Goal: Task Accomplishment & Management: Use online tool/utility

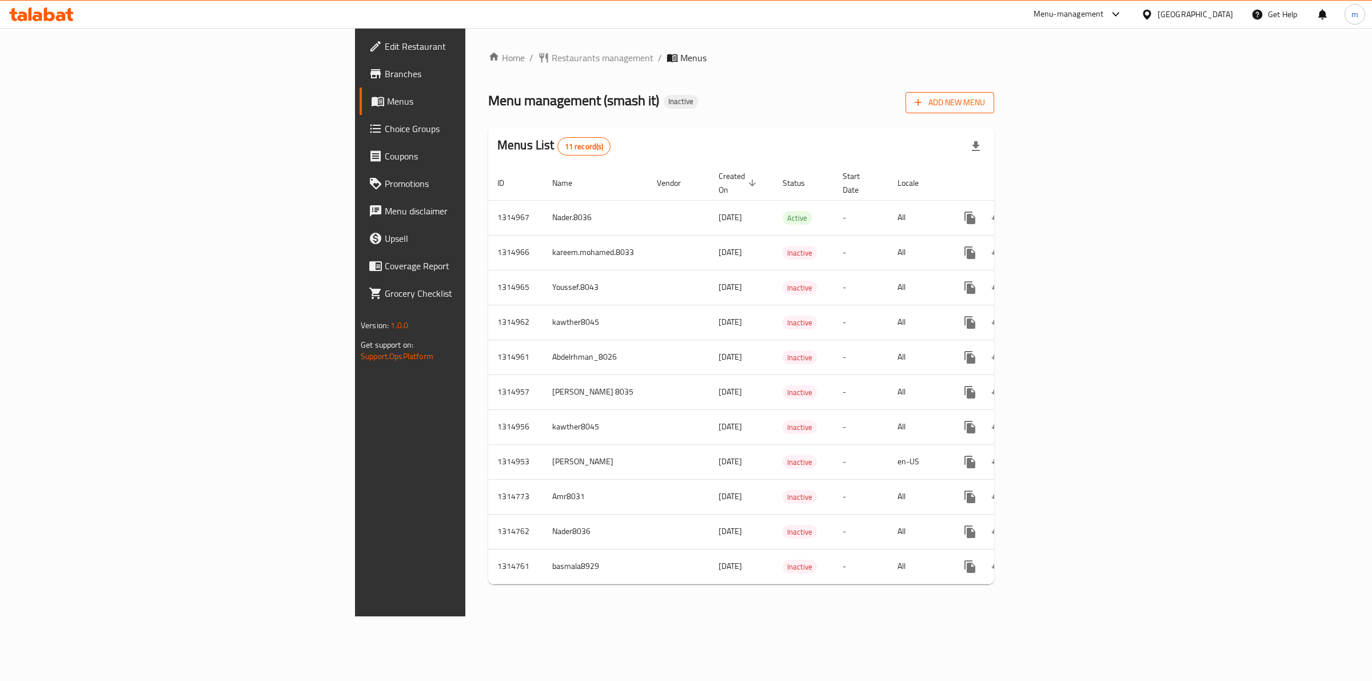
click at [985, 106] on span "Add New Menu" at bounding box center [949, 102] width 70 height 14
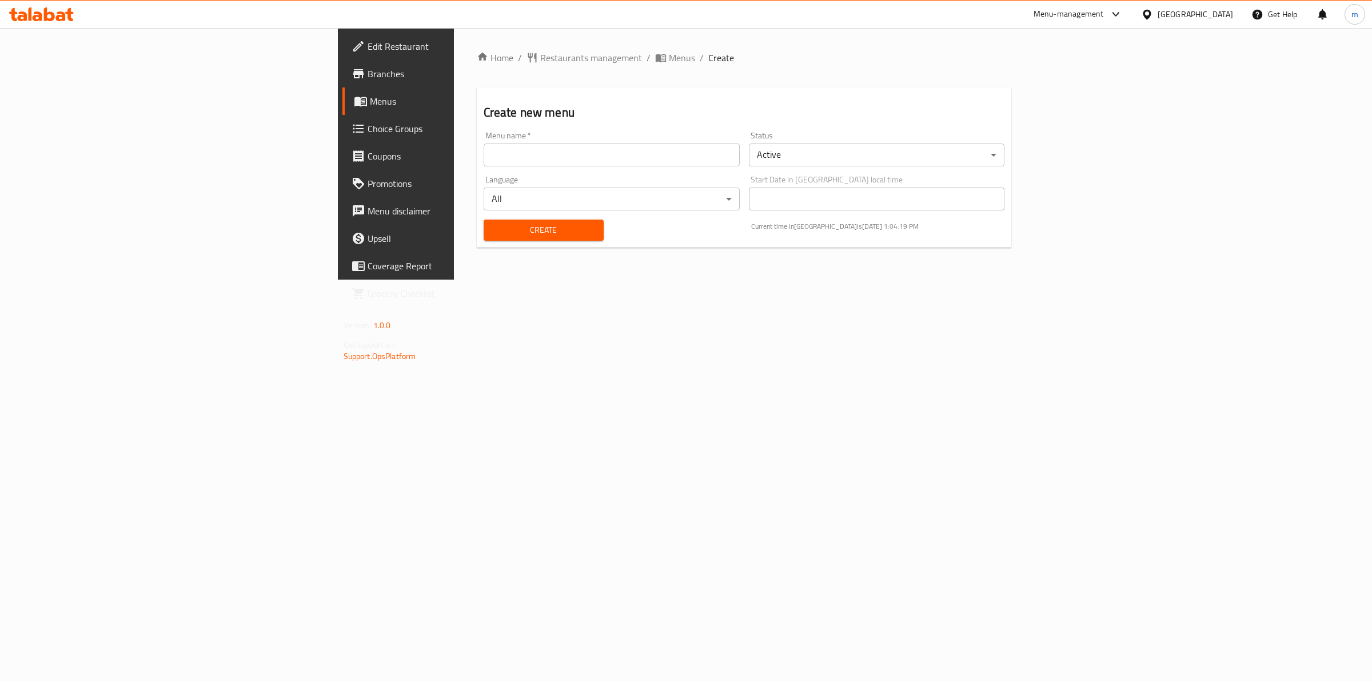
click at [483, 158] on input "text" at bounding box center [611, 154] width 256 height 23
type input "[PERSON_NAME] 8037"
click at [493, 229] on span "Create" at bounding box center [544, 230] width 102 height 14
click at [370, 97] on span "Menus" at bounding box center [464, 101] width 188 height 14
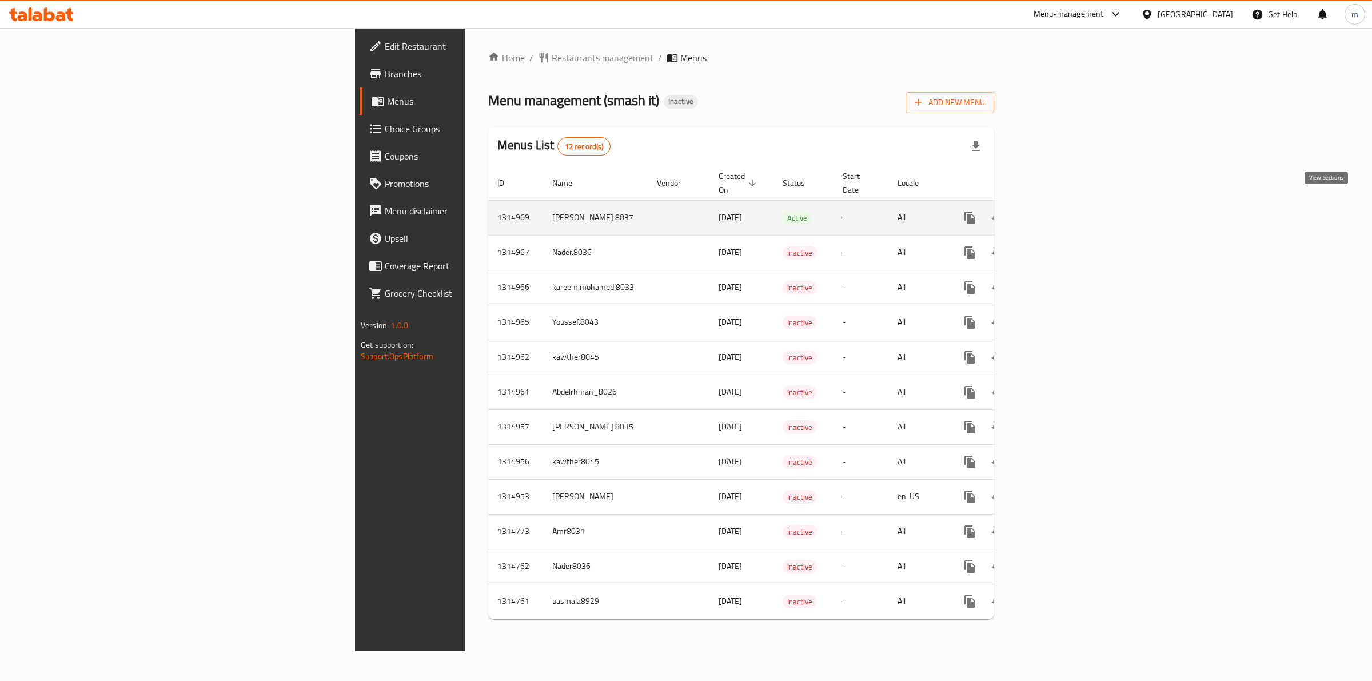
click at [1059, 211] on icon "enhanced table" at bounding box center [1052, 218] width 14 height 14
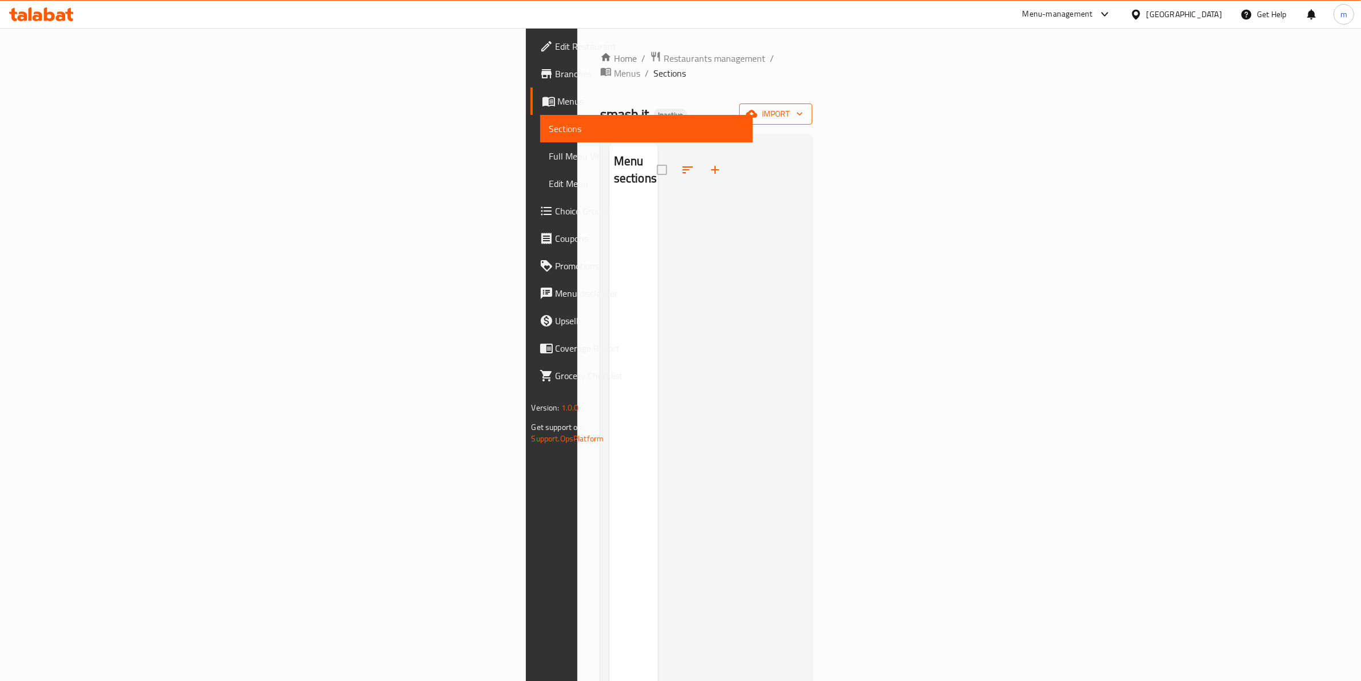
click at [803, 107] on span "import" at bounding box center [775, 114] width 55 height 14
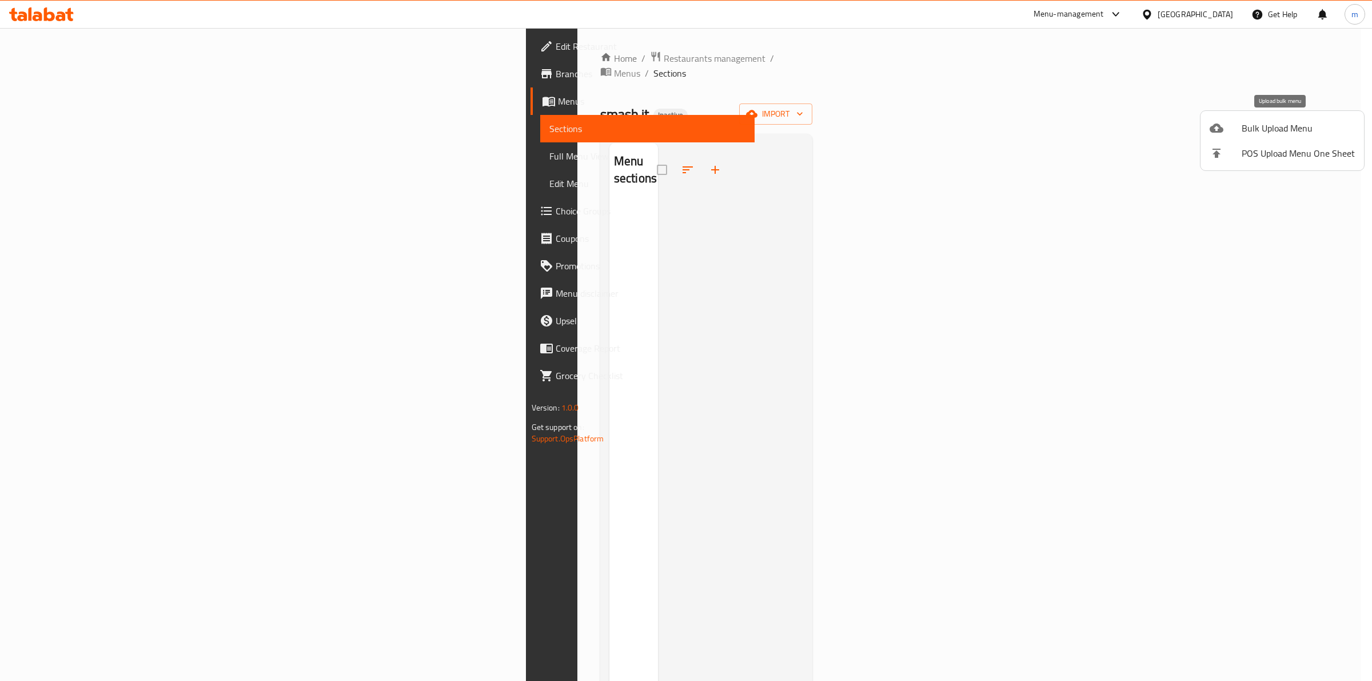
click at [1299, 130] on span "Bulk Upload Menu" at bounding box center [1297, 128] width 113 height 14
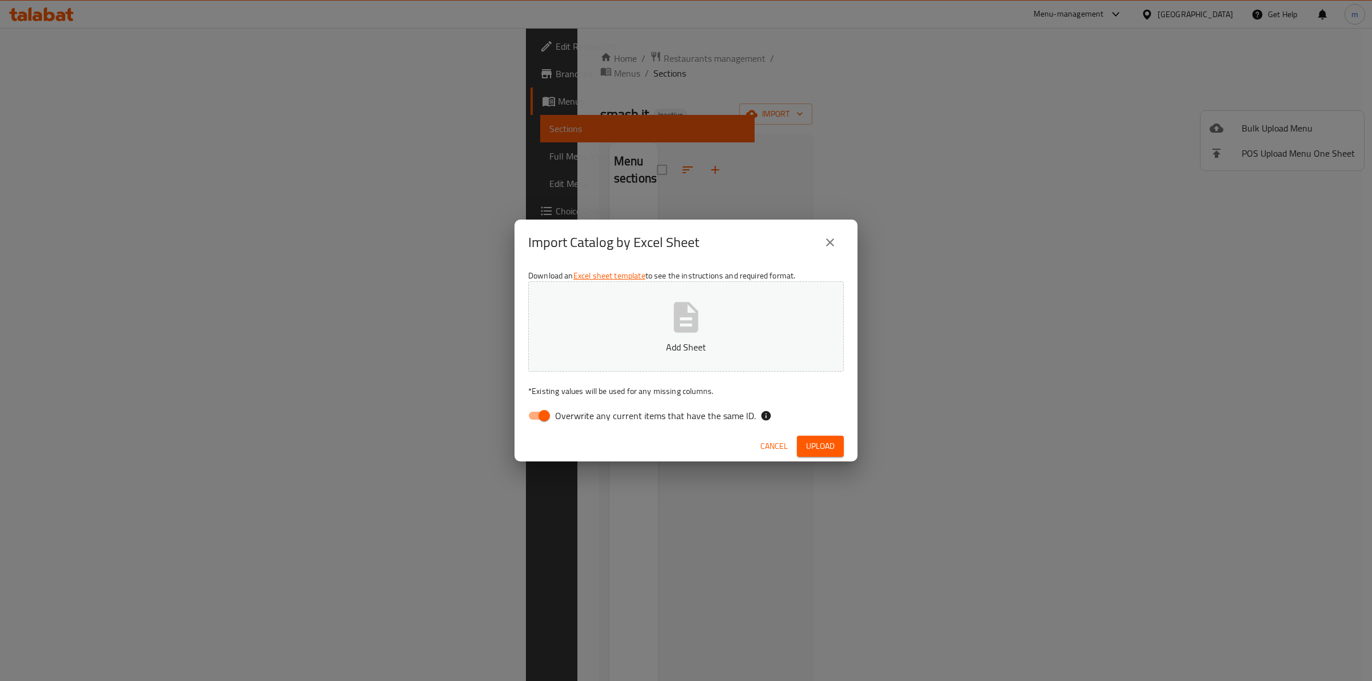
click at [640, 318] on button "Add Sheet" at bounding box center [685, 326] width 315 height 90
click at [626, 323] on button "Add Sheet" at bounding box center [685, 326] width 315 height 90
click at [708, 350] on p "Add Sheet" at bounding box center [686, 347] width 280 height 14
click at [530, 420] on input "Overwrite any current items that have the same ID." at bounding box center [543, 416] width 65 height 22
checkbox input "false"
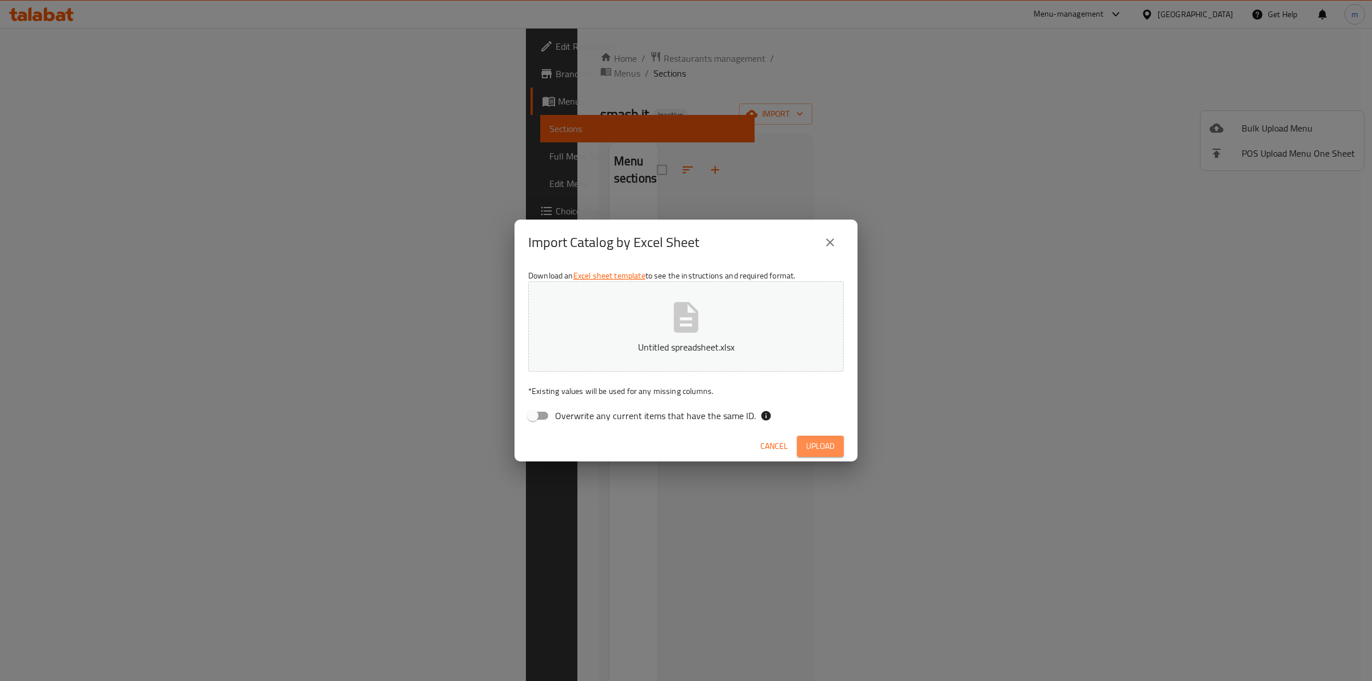
click at [816, 449] on span "Upload" at bounding box center [820, 446] width 29 height 14
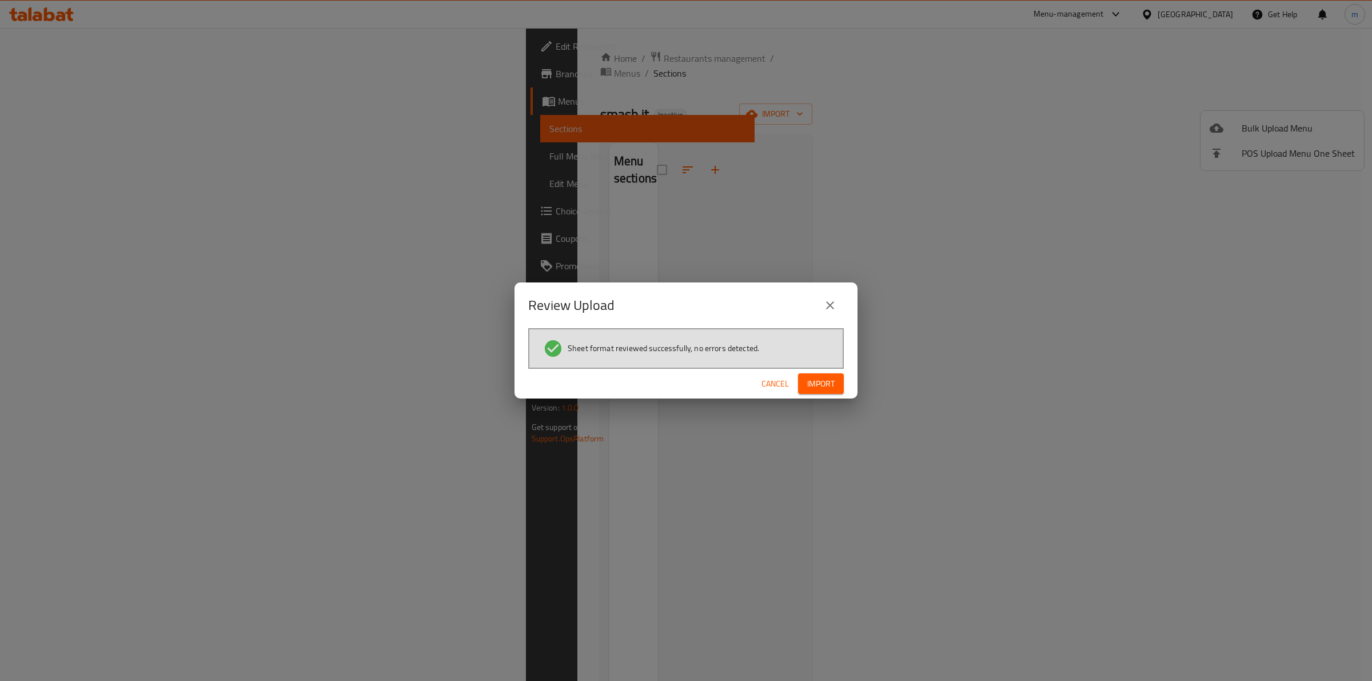
click at [818, 381] on span "Import" at bounding box center [820, 384] width 27 height 14
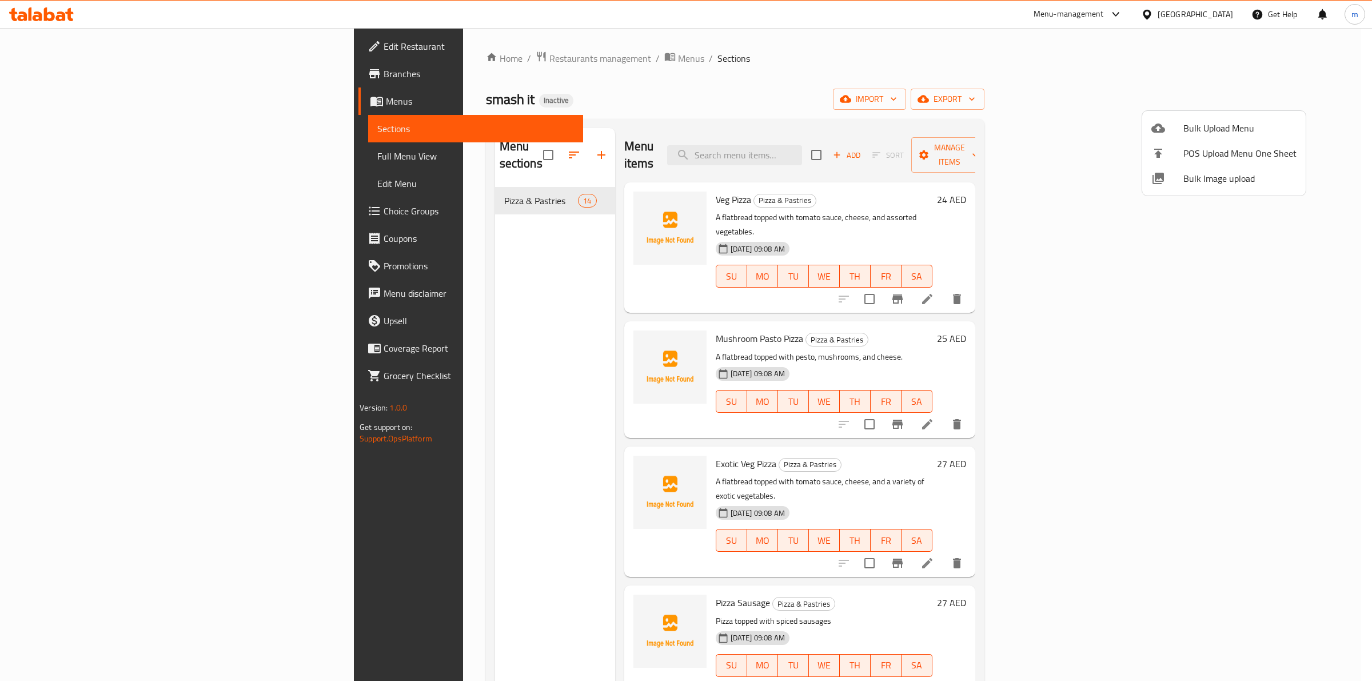
click at [1021, 93] on div at bounding box center [686, 340] width 1372 height 681
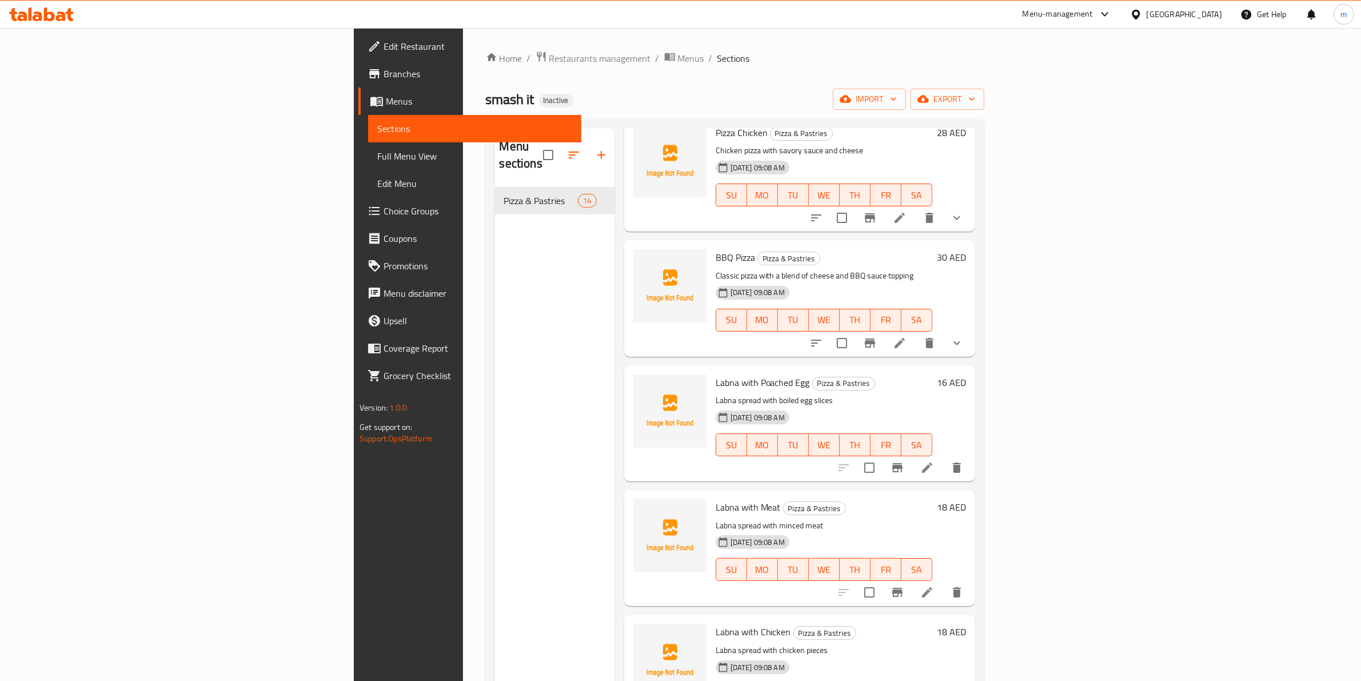
scroll to position [161, 0]
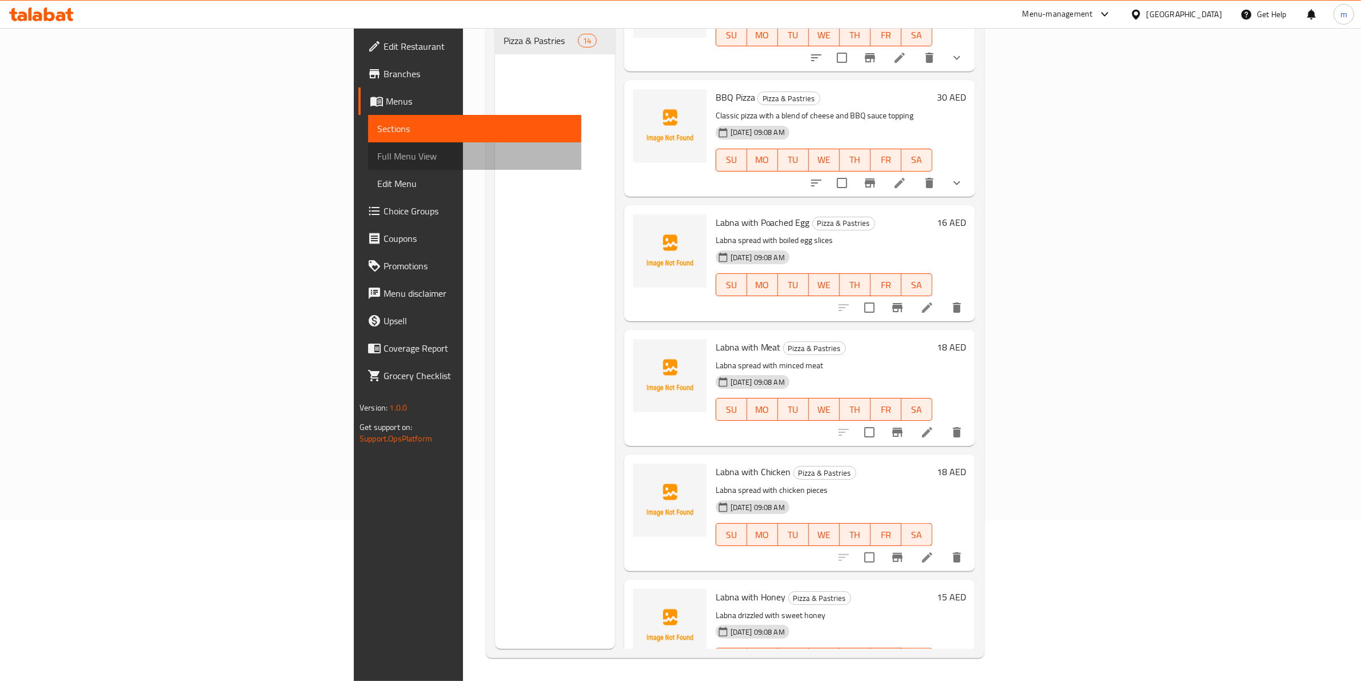
click at [377, 157] on span "Full Menu View" at bounding box center [474, 156] width 195 height 14
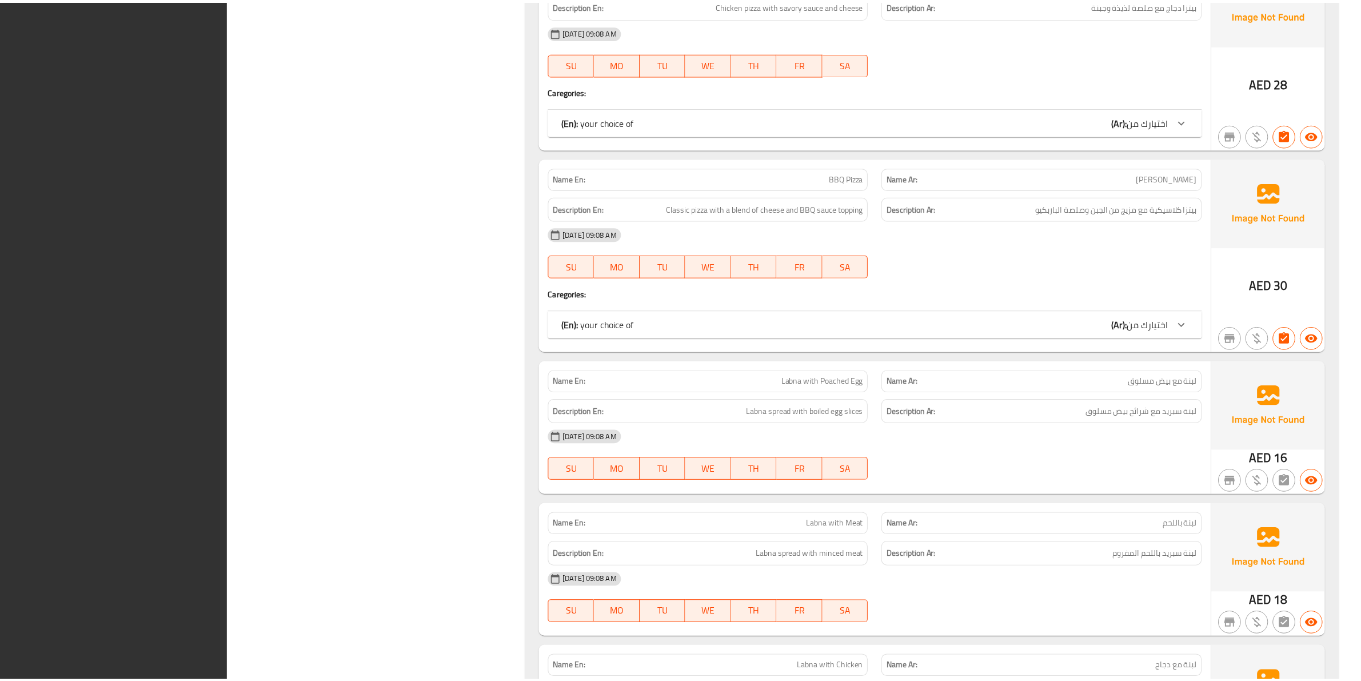
scroll to position [1989, 0]
